Goal: Find specific page/section: Find specific page/section

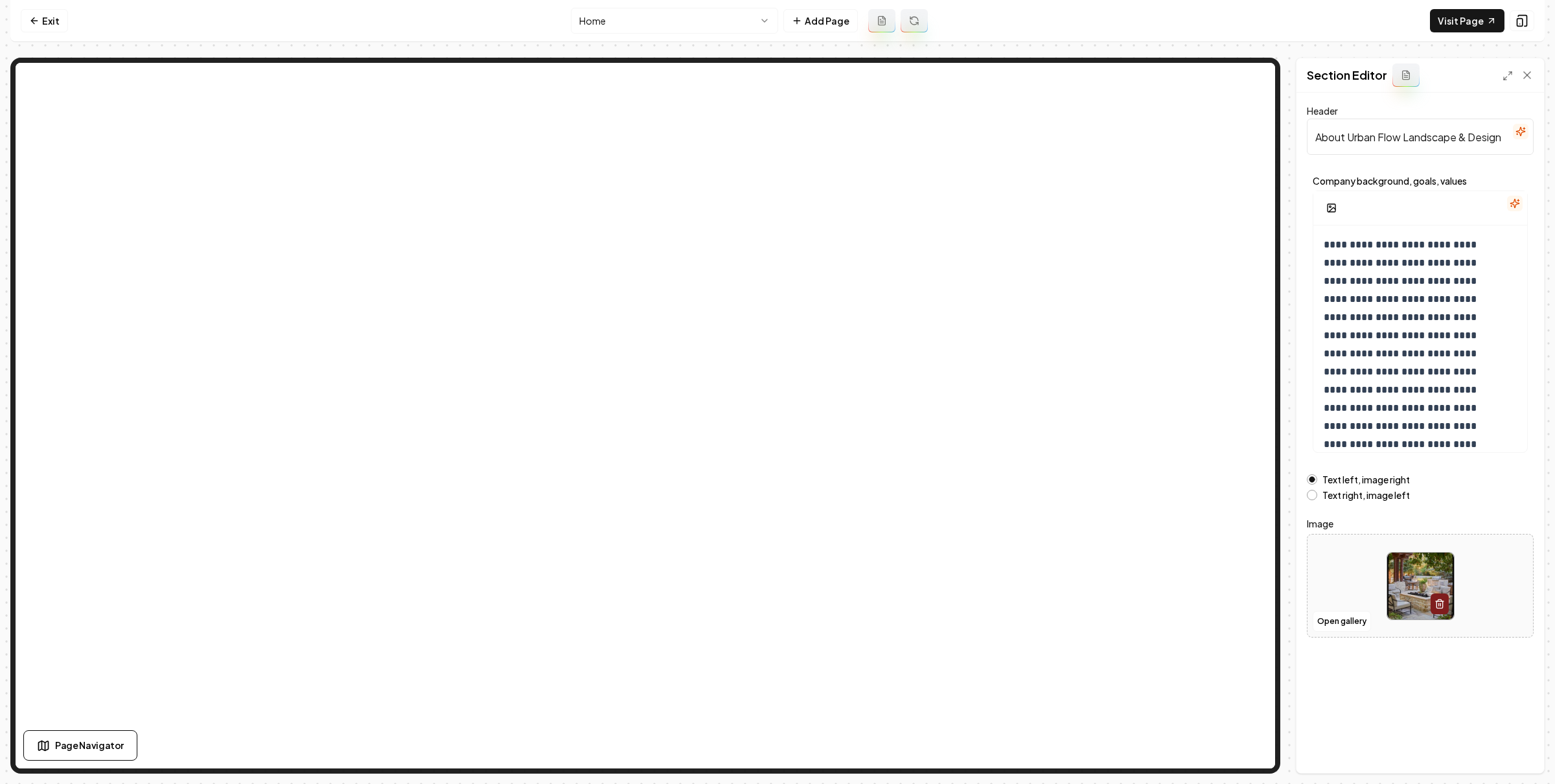
scroll to position [84, 0]
drag, startPoint x: 1281, startPoint y: 204, endPoint x: 1217, endPoint y: 36, distance: 179.8
click at [1278, 201] on div "**********" at bounding box center [778, 415] width 1534 height 715
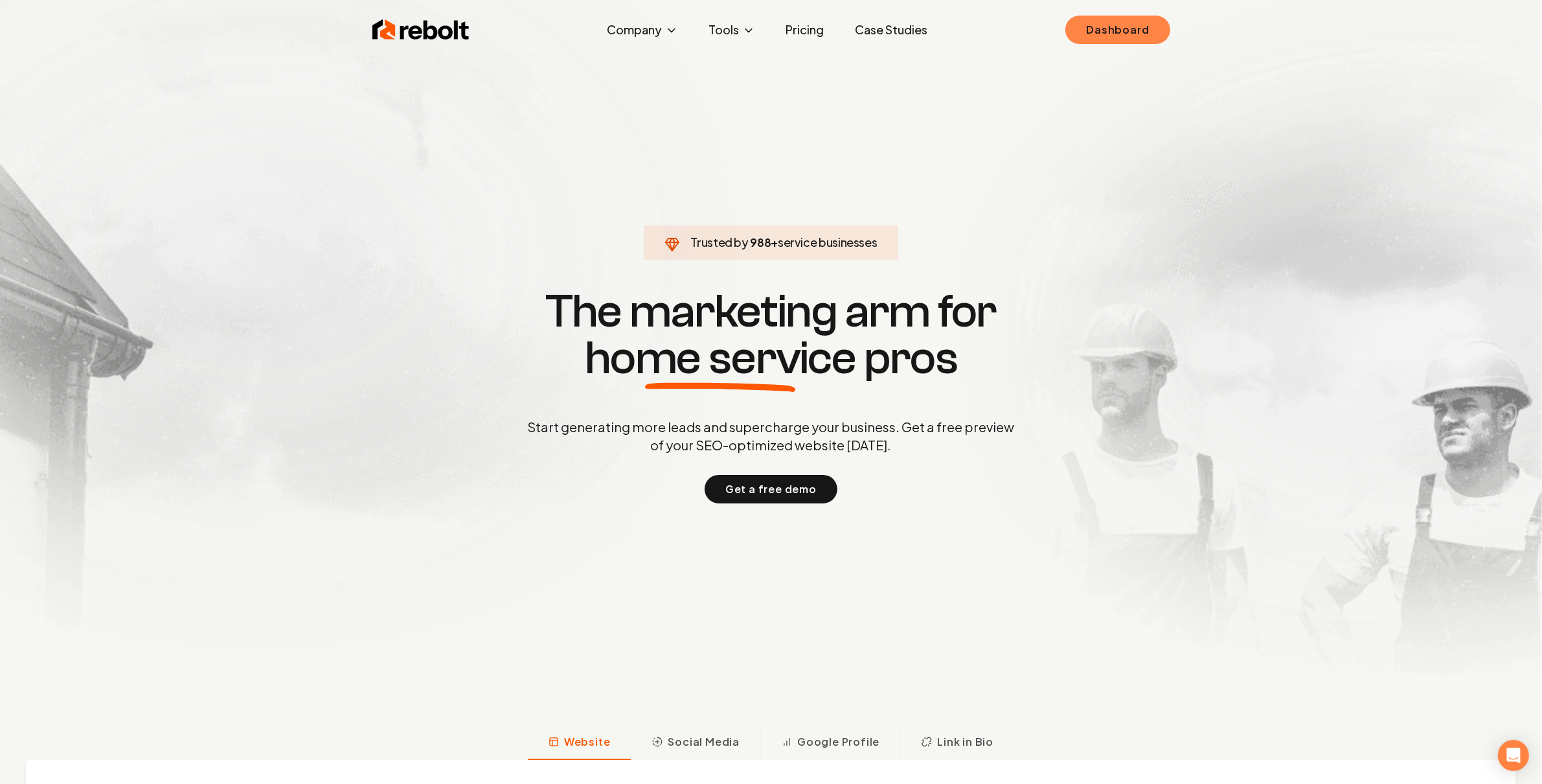
click at [1119, 23] on link "Dashboard" at bounding box center [1118, 30] width 105 height 28
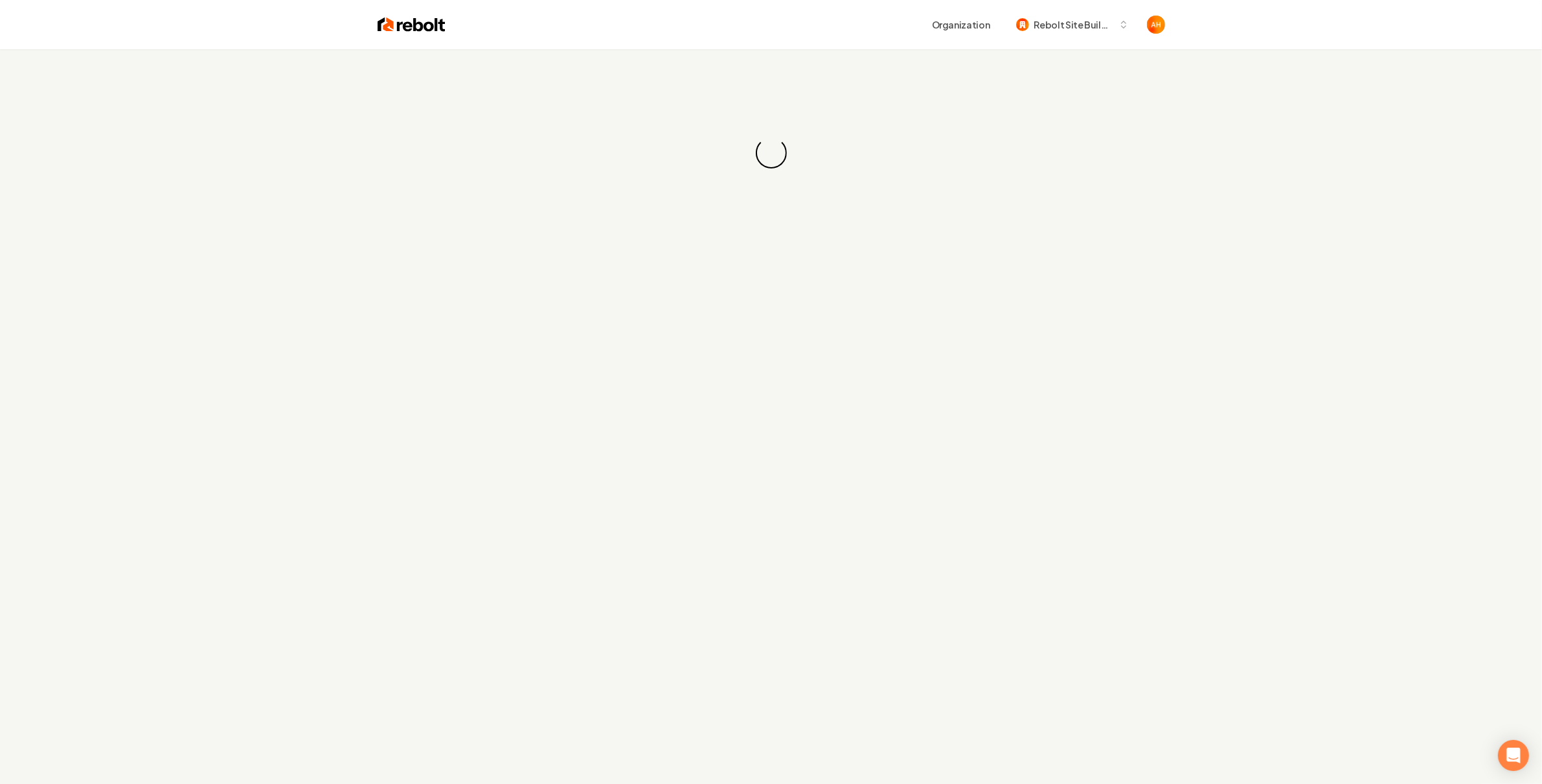
click at [762, 41] on div "Organization Rebolt Site Builder" at bounding box center [771, 25] width 829 height 49
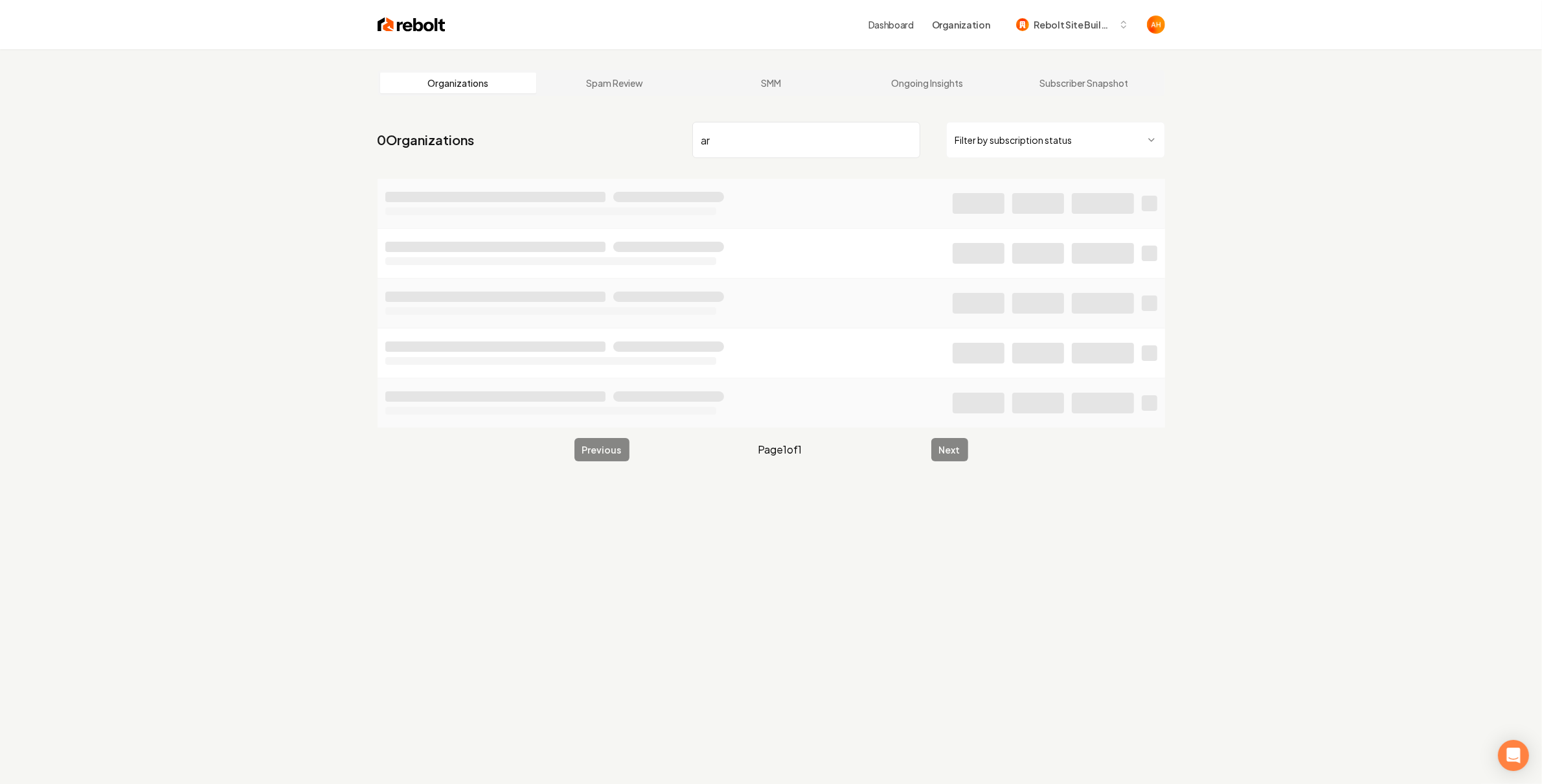
type input "a"
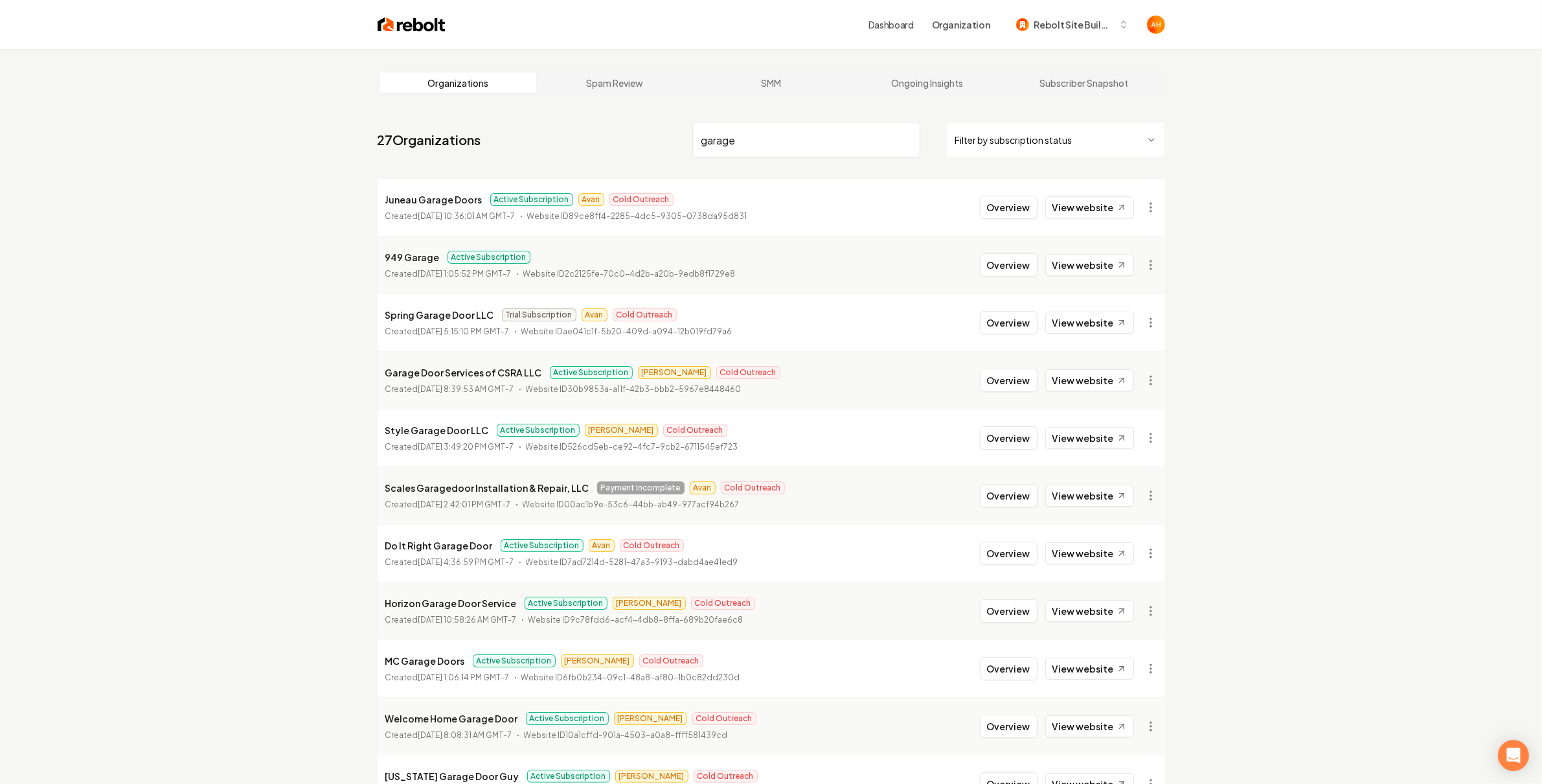
click at [805, 149] on input "garage" at bounding box center [806, 140] width 228 height 37
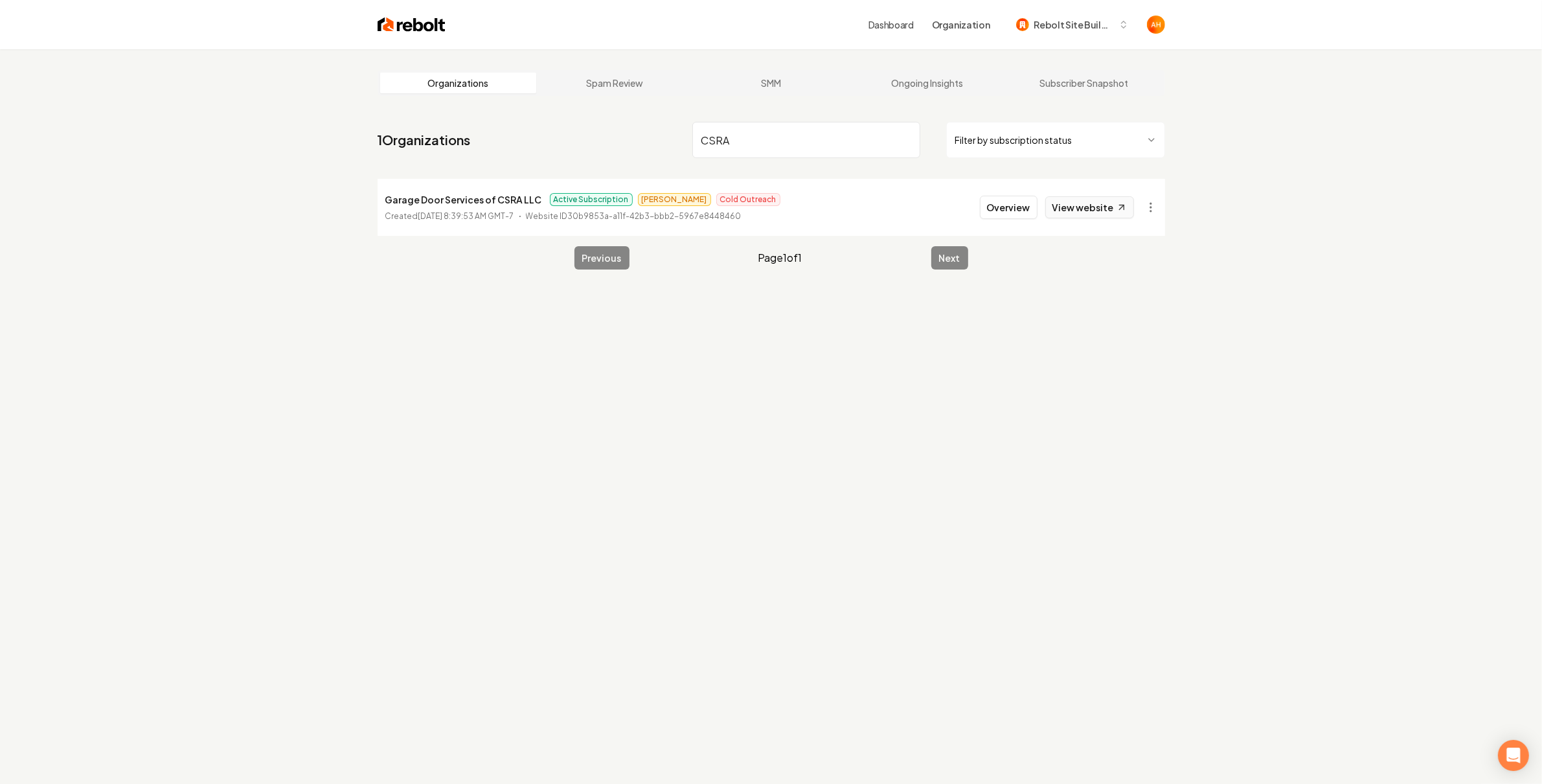
type input "CSRA"
click at [1082, 198] on link "View website" at bounding box center [1089, 207] width 89 height 22
click at [1009, 220] on li "Garage Door Services of CSRA LLC Active Subscription Omar Cold Outreach Created…" at bounding box center [771, 207] width 788 height 57
click at [1013, 209] on button "Overview" at bounding box center [1008, 207] width 57 height 23
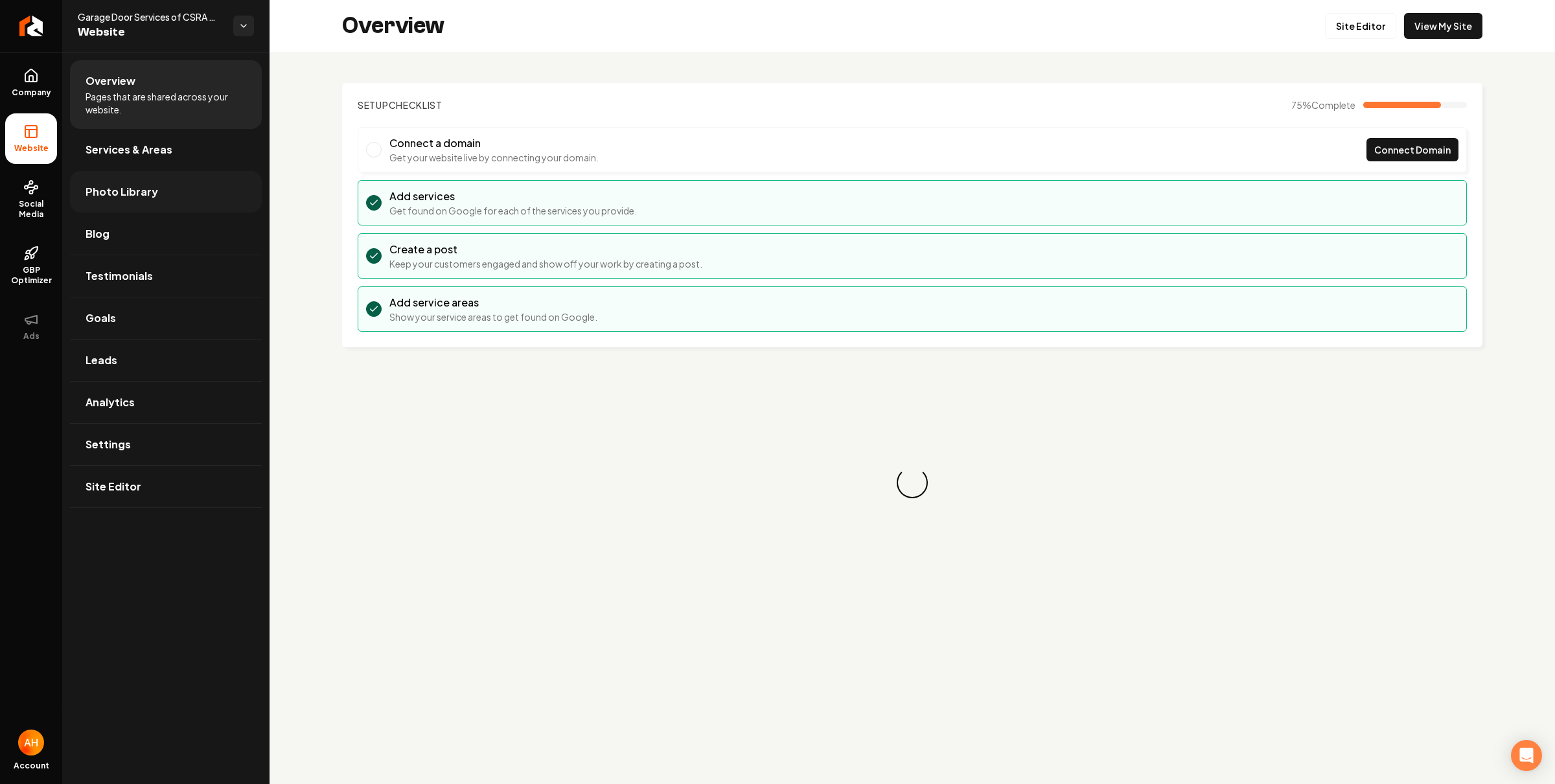
click at [134, 188] on span "Photo Library" at bounding box center [121, 191] width 72 height 16
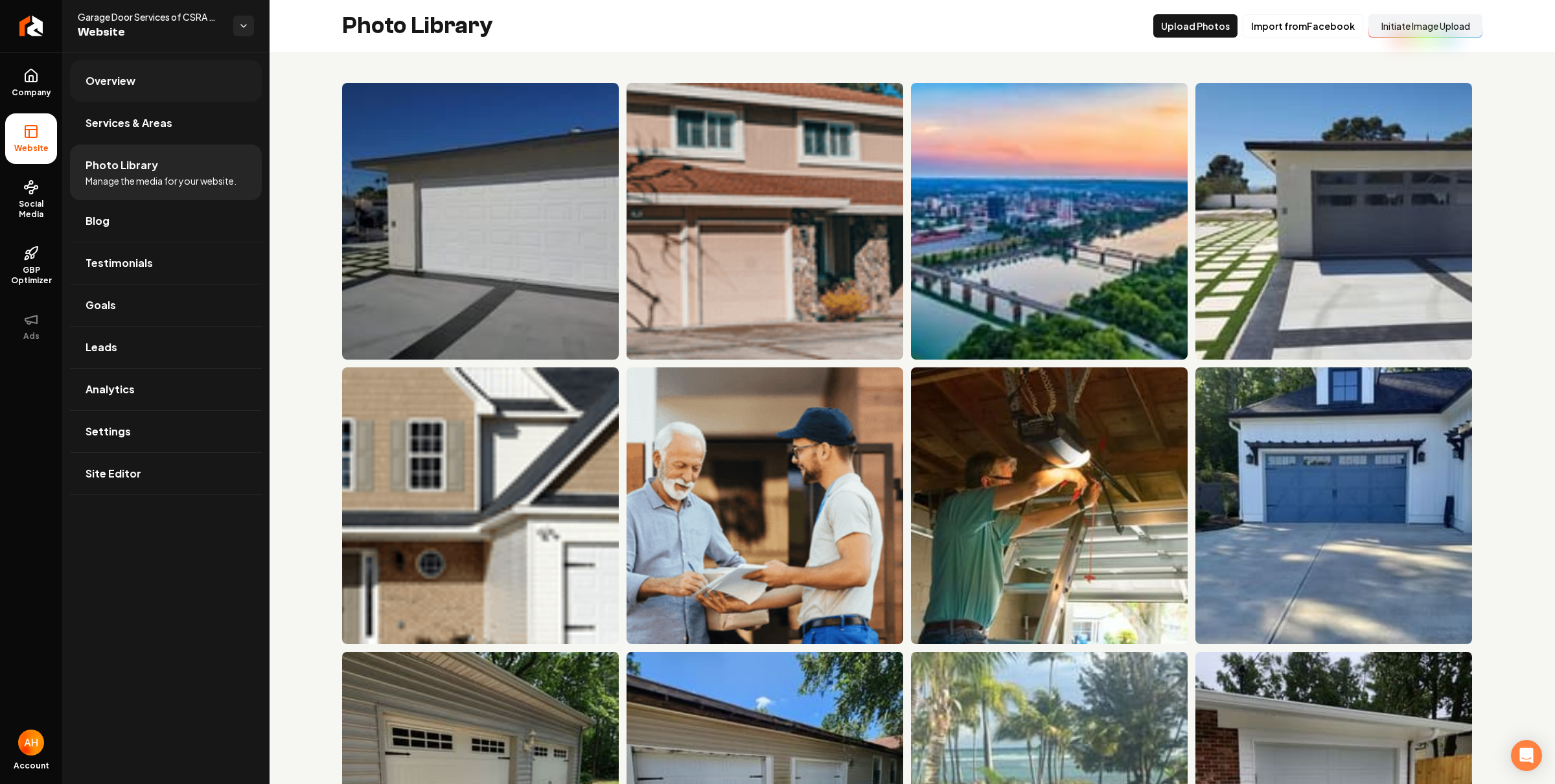
click at [172, 85] on link "Overview" at bounding box center [166, 81] width 192 height 42
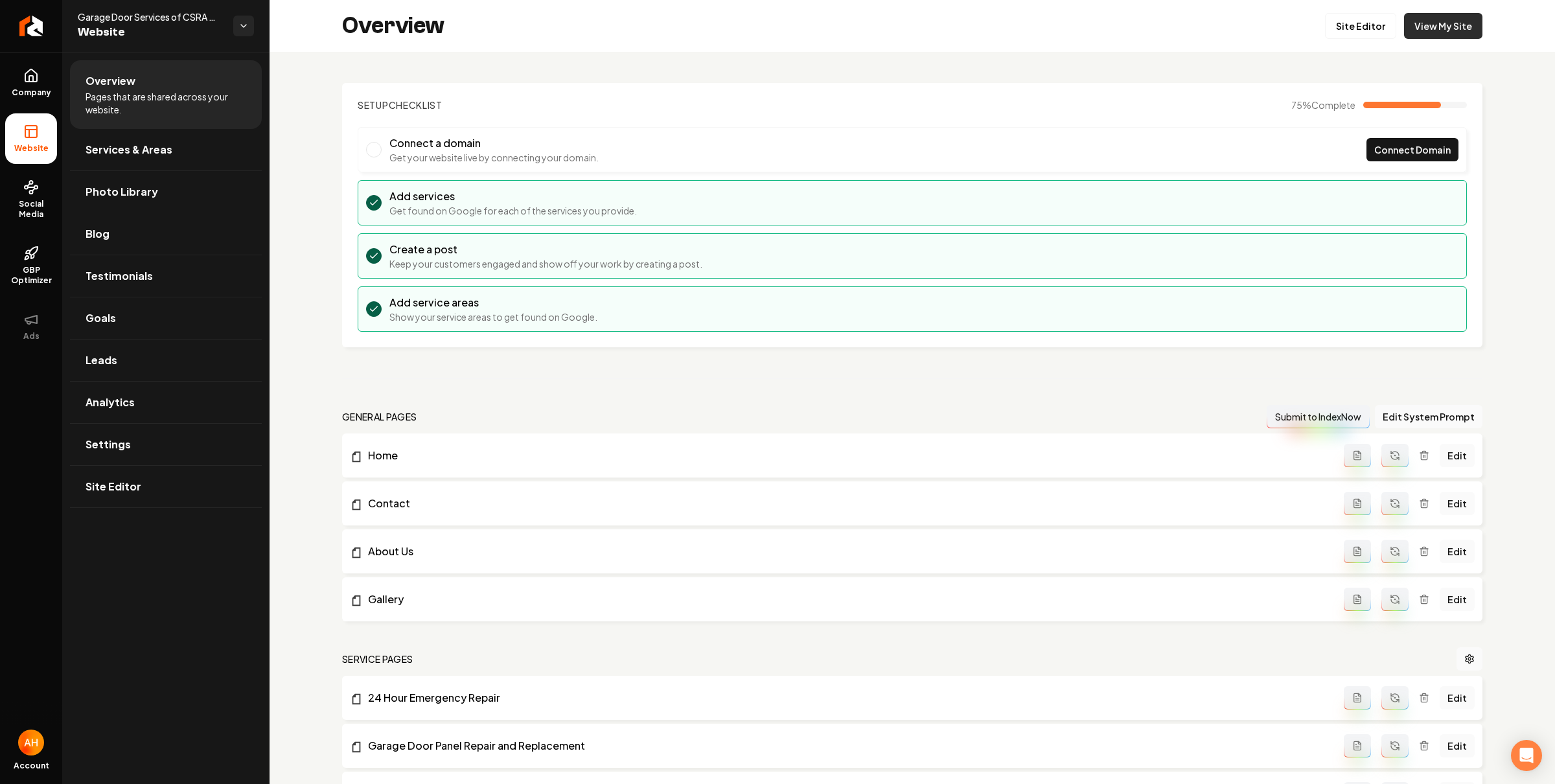
click at [1426, 29] on link "View My Site" at bounding box center [1443, 25] width 78 height 26
